Goal: Find specific page/section: Find specific page/section

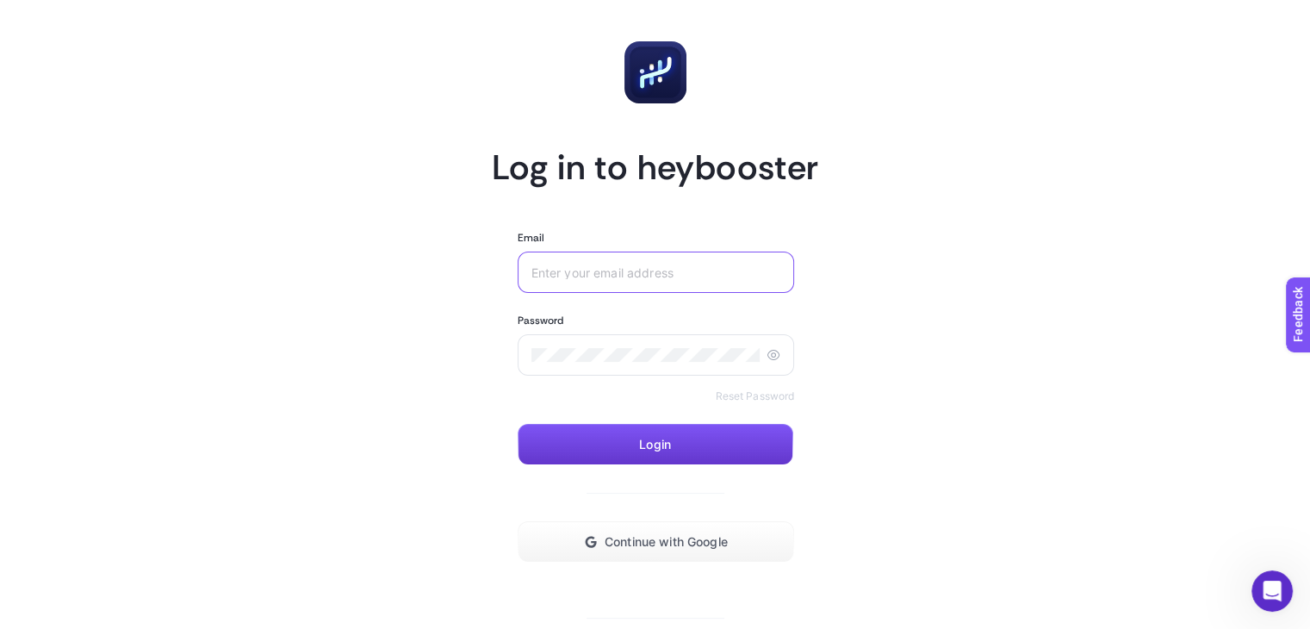
type input "[EMAIL_ADDRESS][DOMAIN_NAME]"
click at [713, 451] on button "Login" at bounding box center [656, 444] width 276 height 41
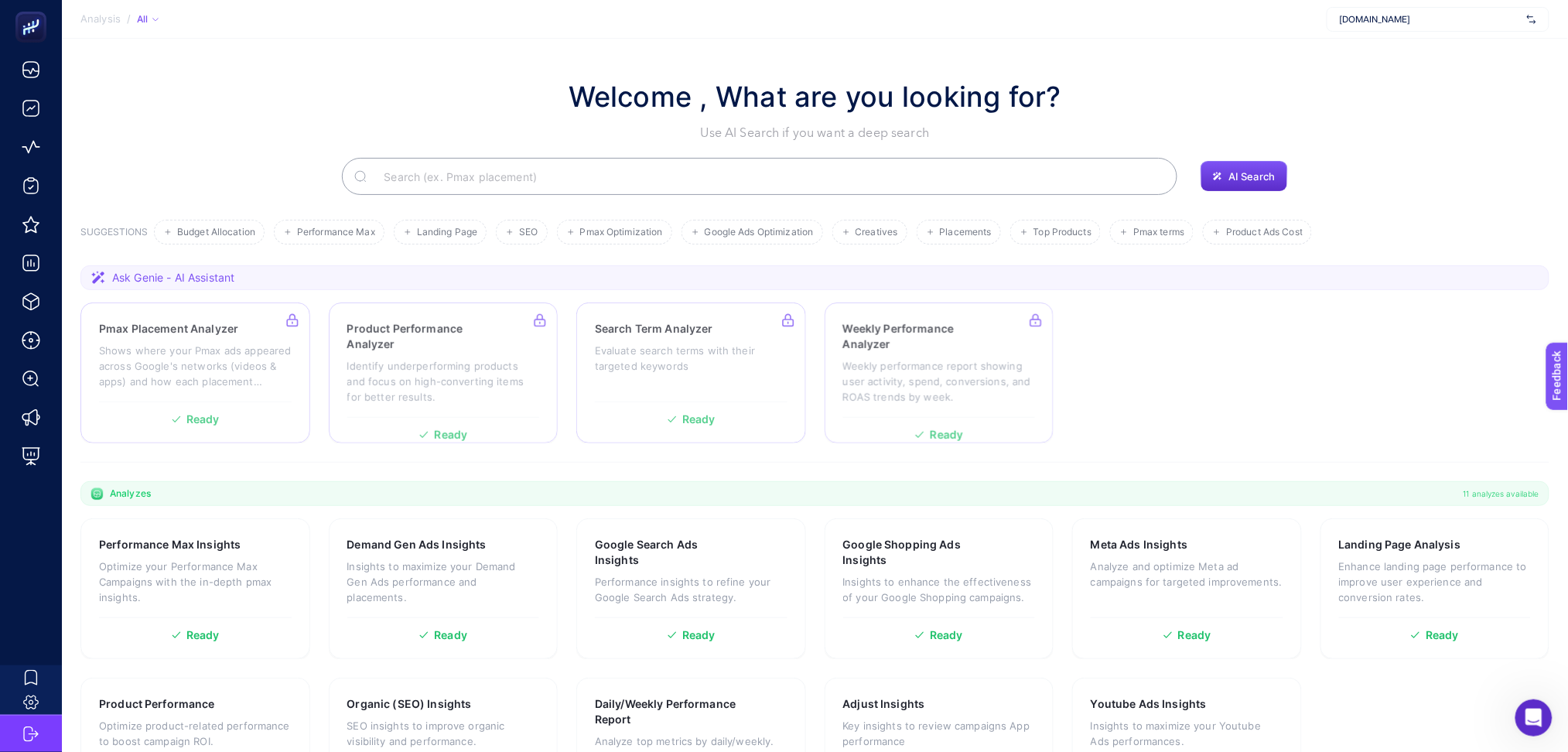
drag, startPoint x: 1170, startPoint y: 1, endPoint x: 1107, endPoint y: 338, distance: 342.8
click at [1107, 338] on section "Pmax Placement Analyzer Shows where your Pmax ads appeared across Google's netw…" at bounding box center [815, 373] width 1469 height 141
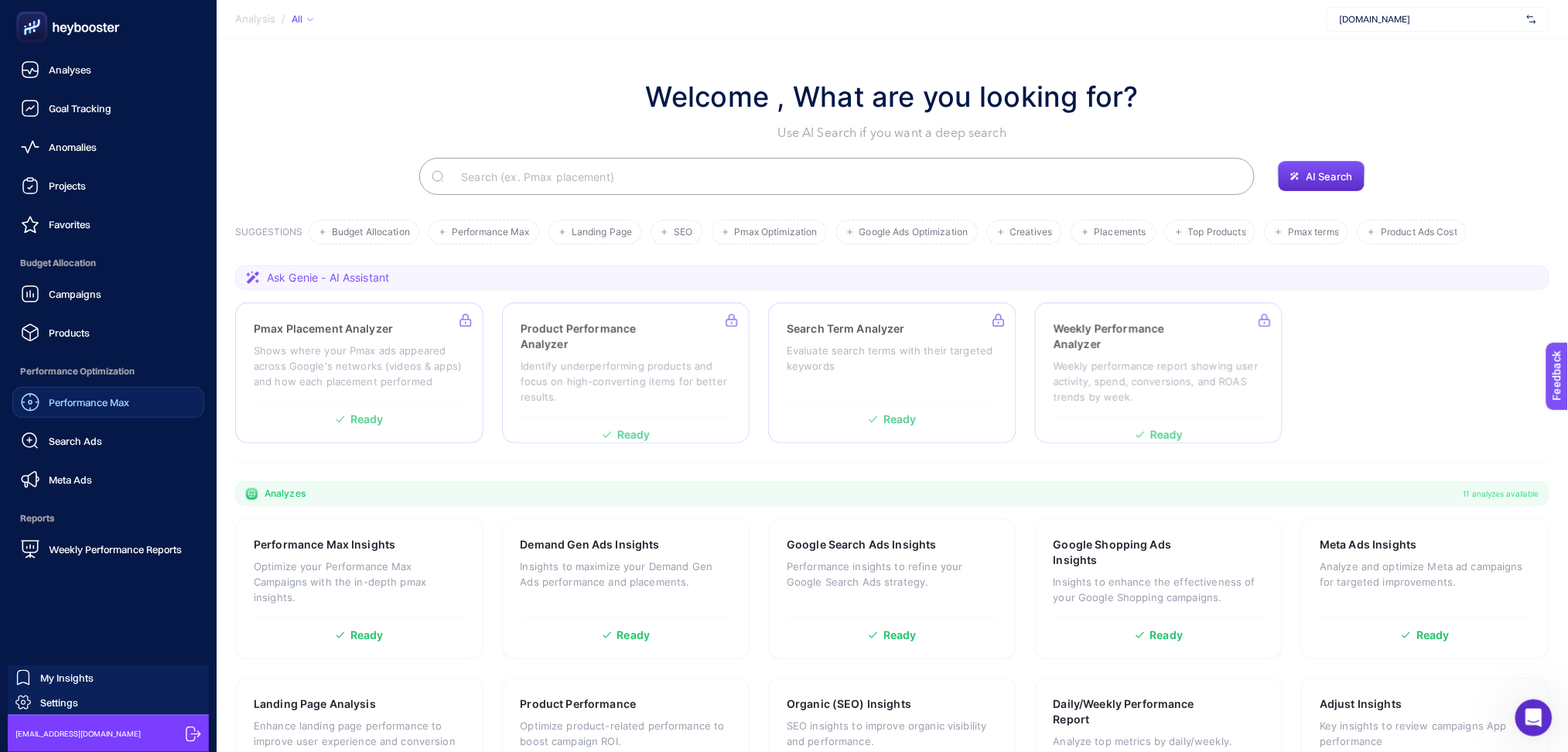
click at [100, 411] on div "Performance Max" at bounding box center [75, 403] width 109 height 19
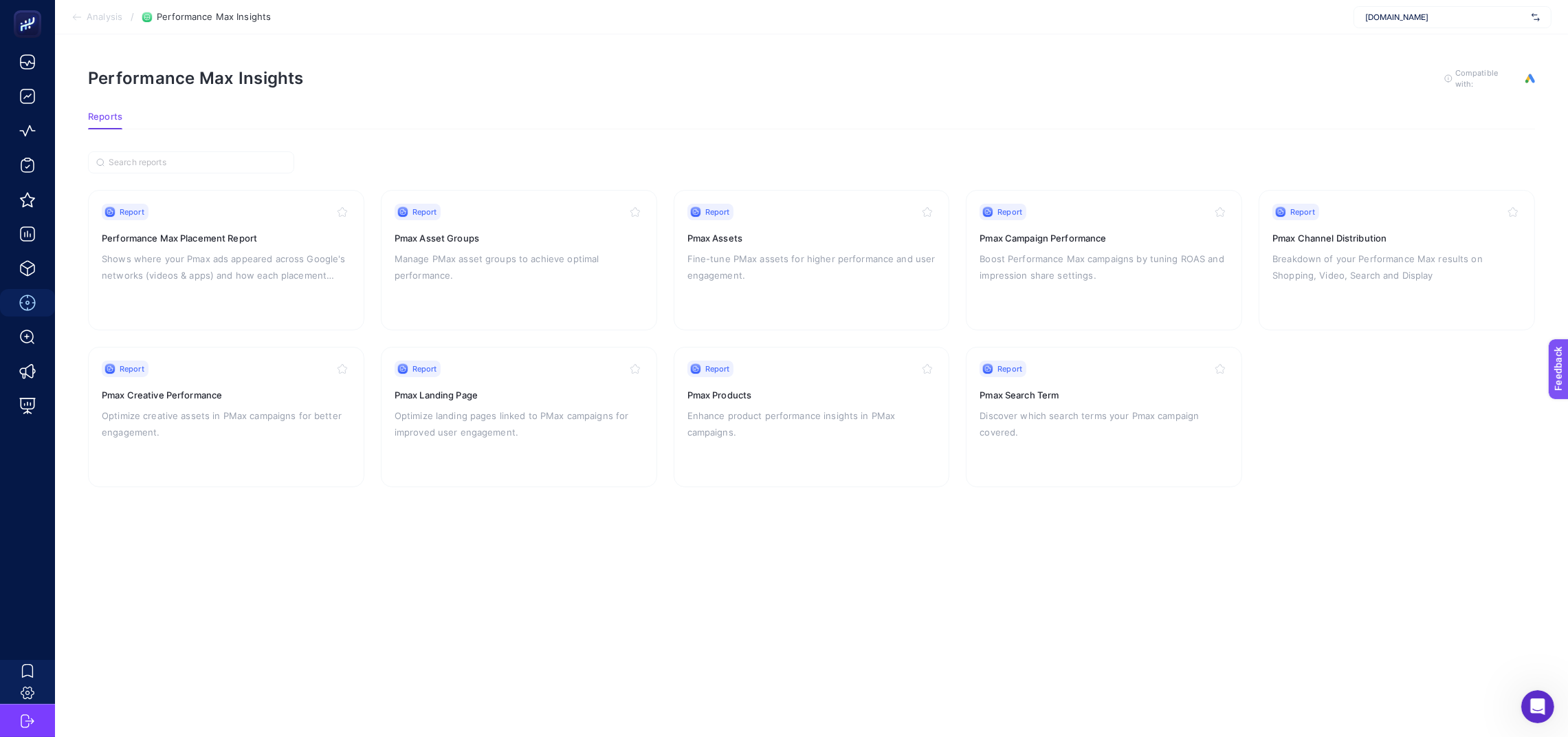
drag, startPoint x: 1406, startPoint y: 10, endPoint x: 970, endPoint y: 529, distance: 677.8
click at [970, 501] on article "Performance Max Insights To get quality results from this analysis, we recommen…" at bounding box center [812, 385] width 1513 height 702
click at [1045, 266] on p "Breakdown of your Performance Max results on Shopping, Video, Search and Display" at bounding box center [1396, 267] width 249 height 33
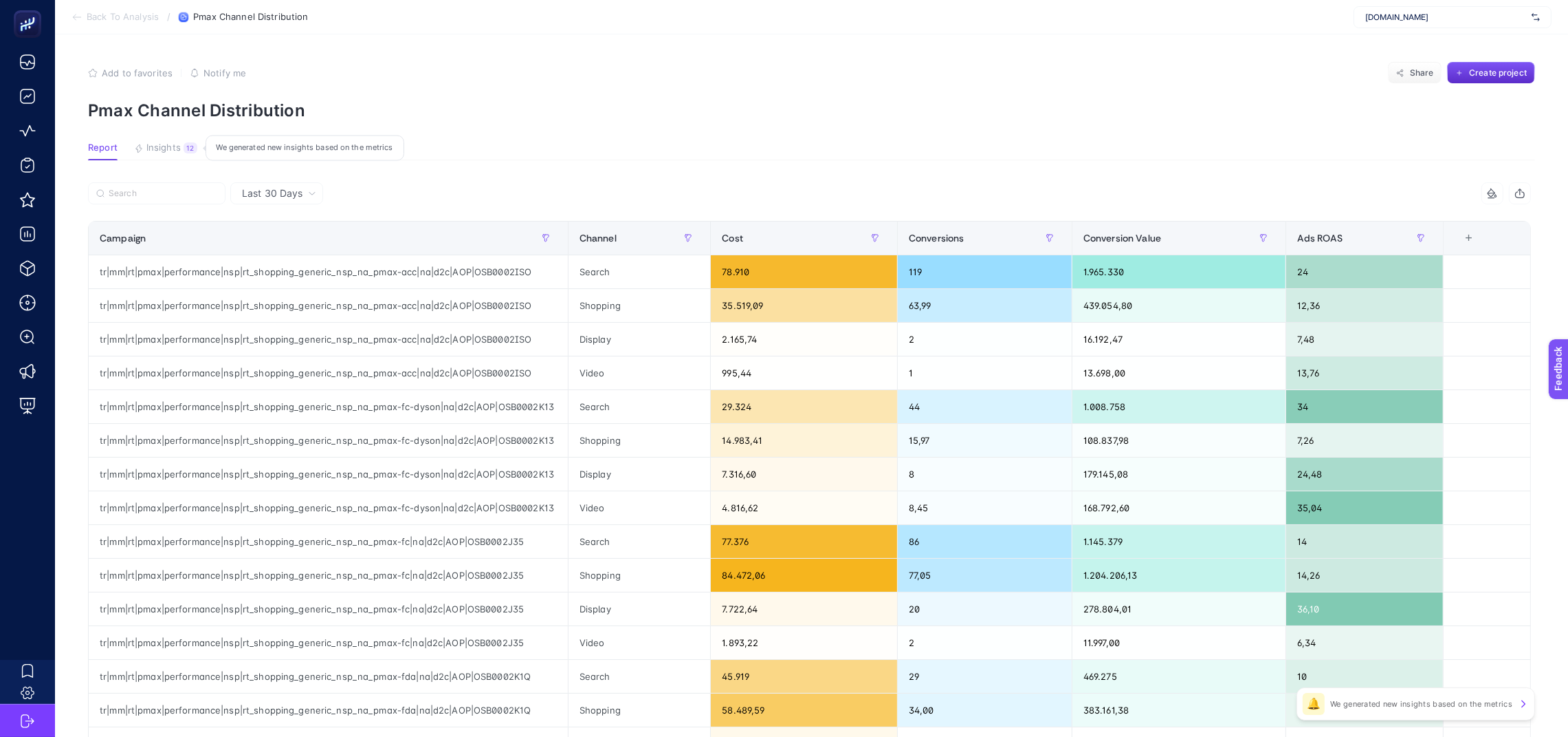
click at [327, 151] on div "We generated new insights based on the metrics" at bounding box center [305, 149] width 199 height 26
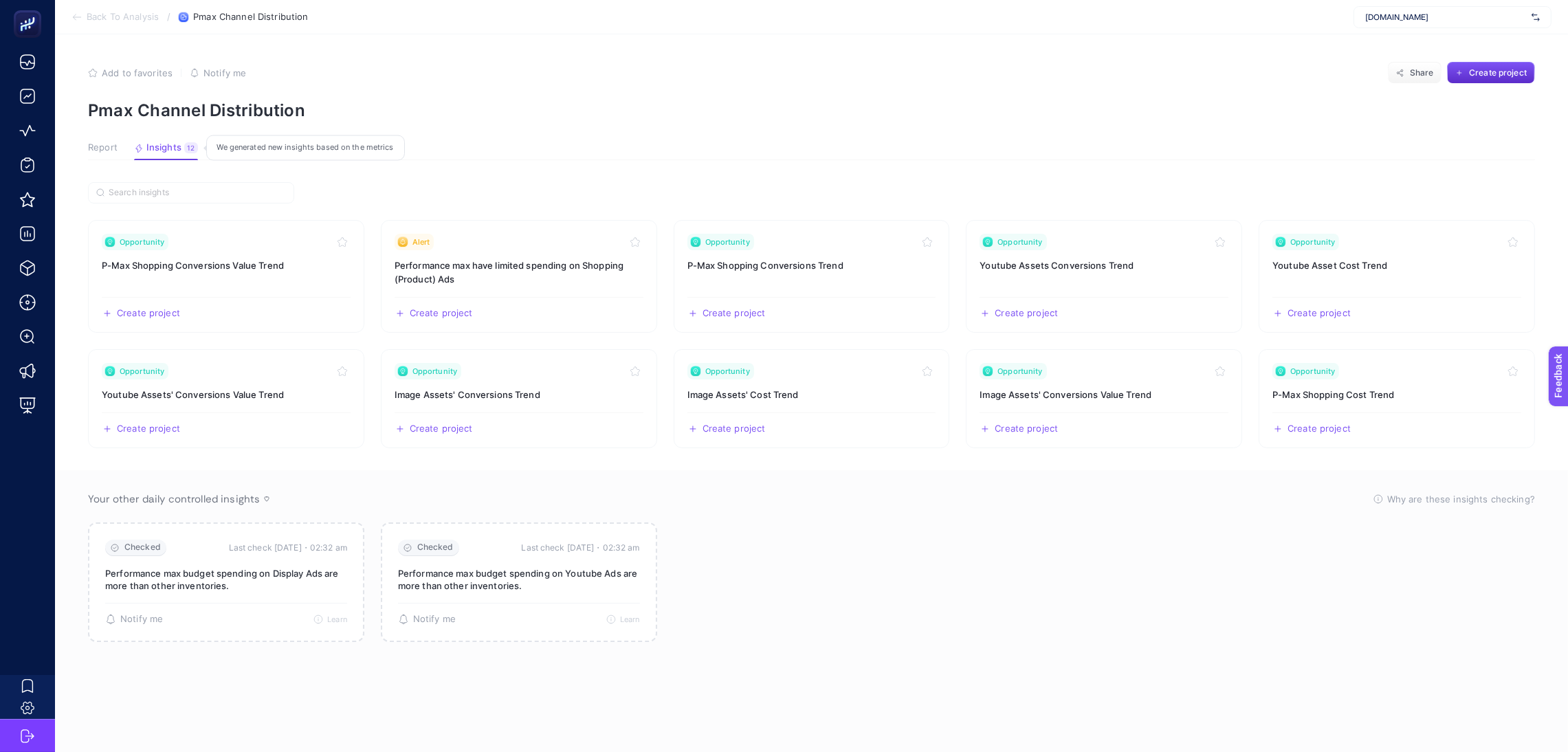
click at [320, 137] on div "We generated new insights based on the metrics" at bounding box center [305, 148] width 199 height 26
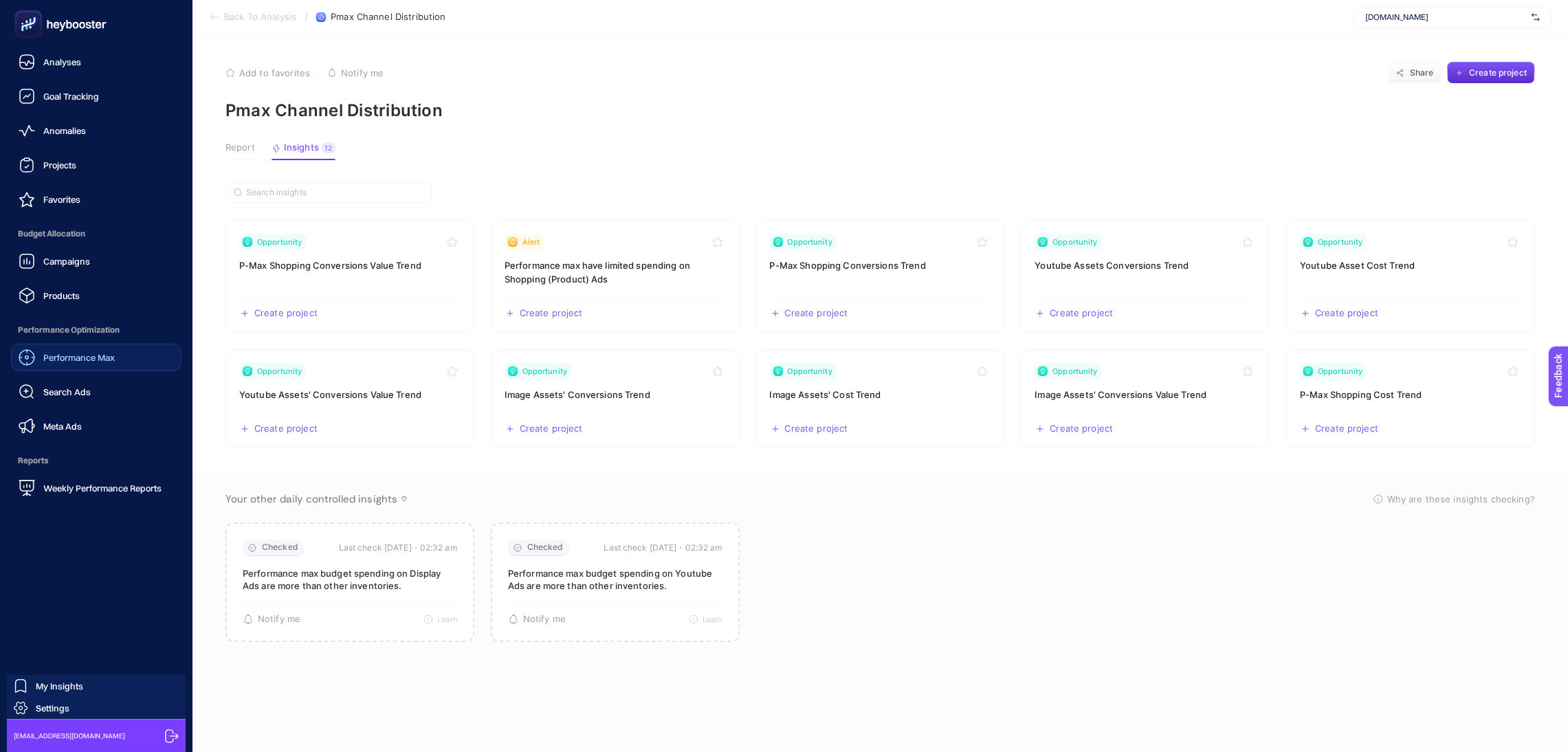
click at [75, 360] on span "Performance Max" at bounding box center [79, 358] width 72 height 11
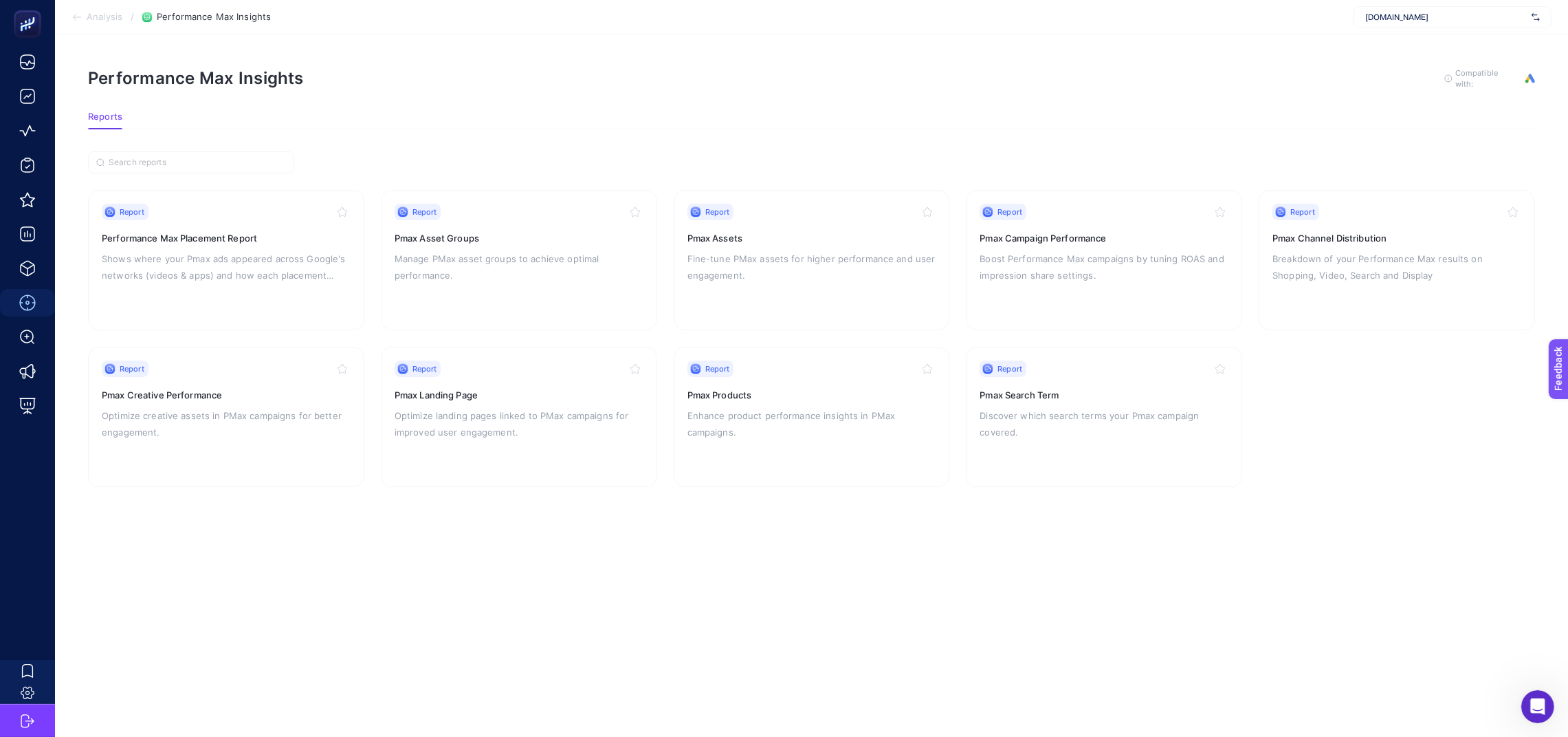
click at [1045, 300] on div "Report Pmax Channel Distribution Breakdown of your Performance Max results on S…" at bounding box center [1396, 260] width 249 height 113
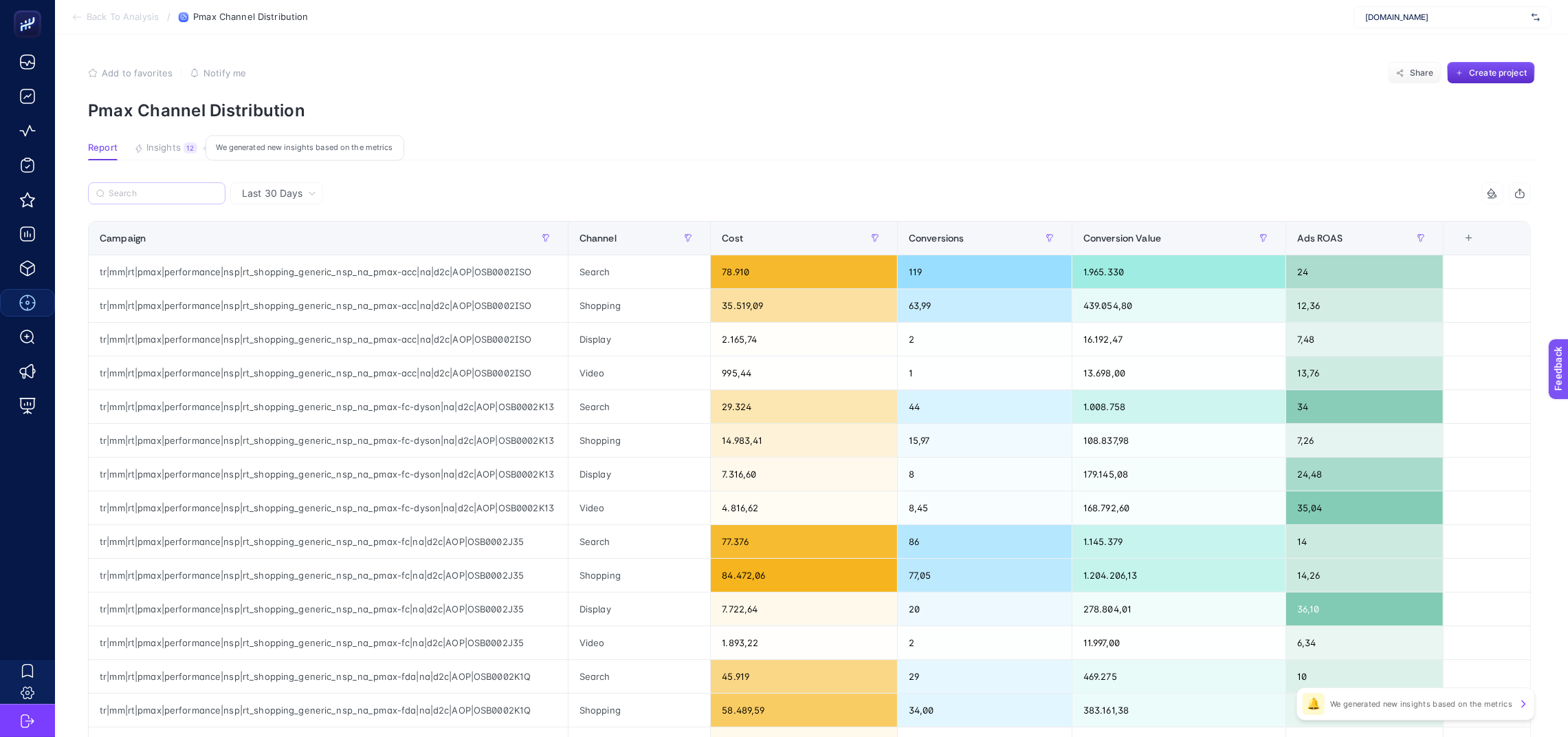
click at [175, 198] on label at bounding box center [156, 193] width 137 height 22
click at [175, 198] on input "Search" at bounding box center [163, 193] width 109 height 10
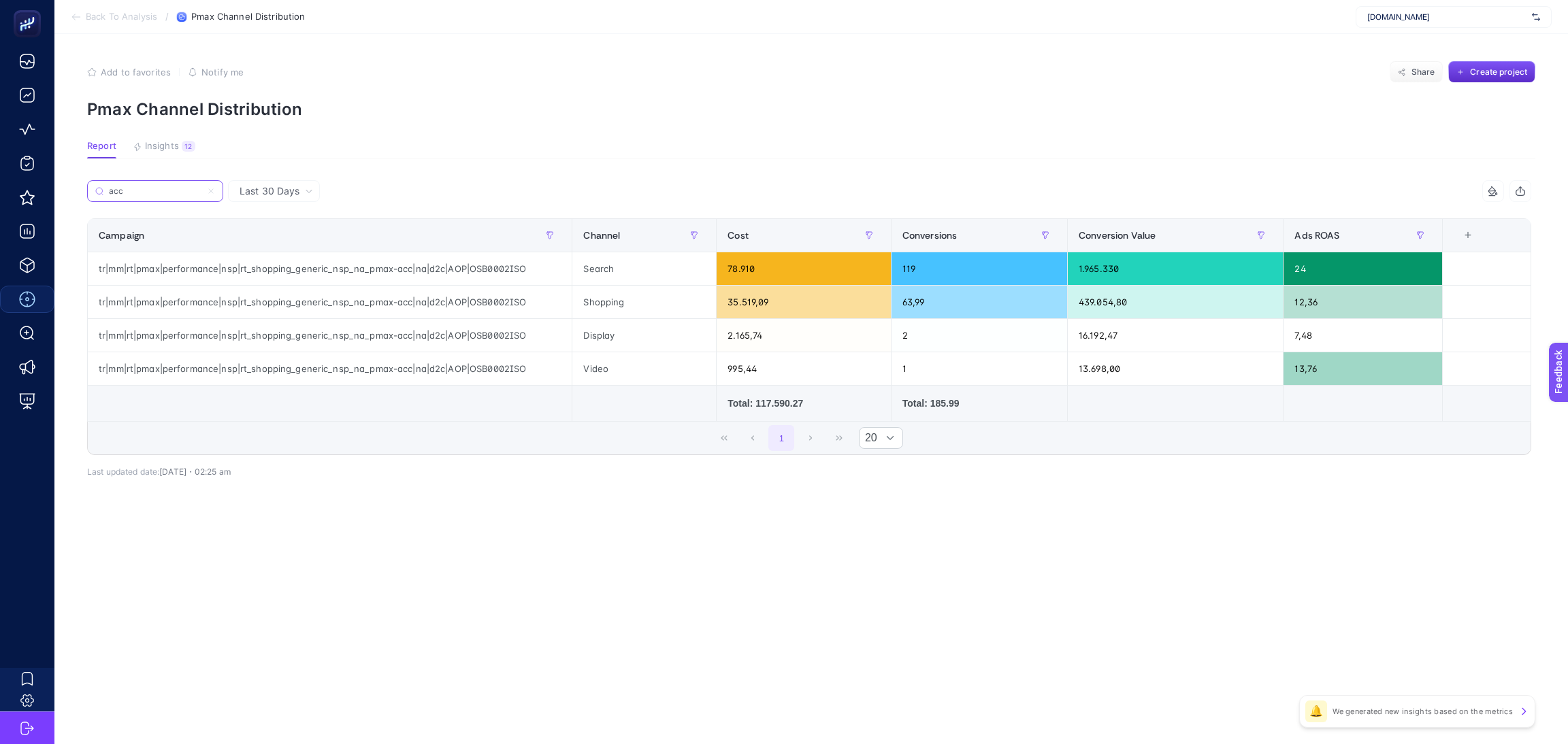
click at [160, 194] on input "acc" at bounding box center [155, 191] width 92 height 10
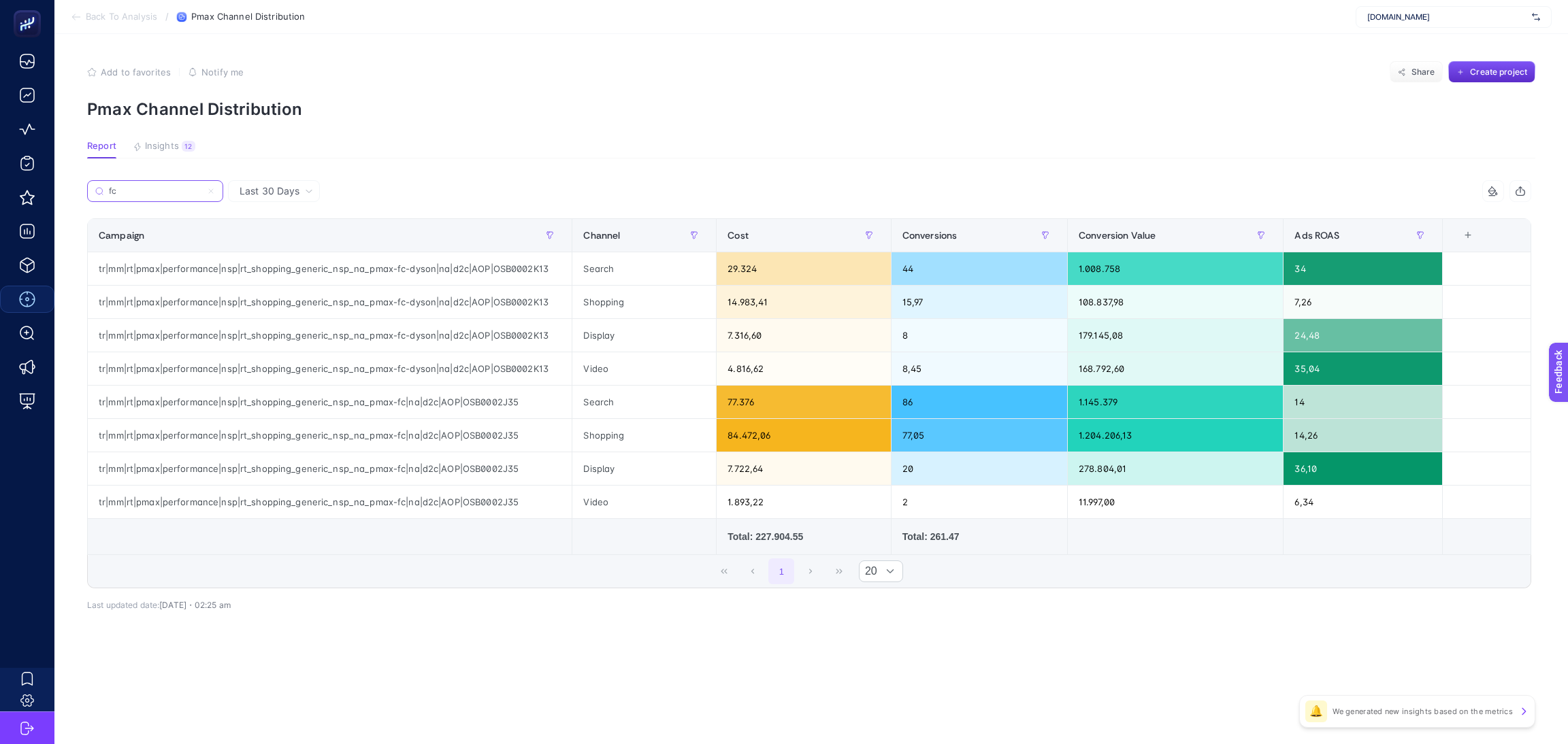
type input "fc"
